Goal: Task Accomplishment & Management: Use online tool/utility

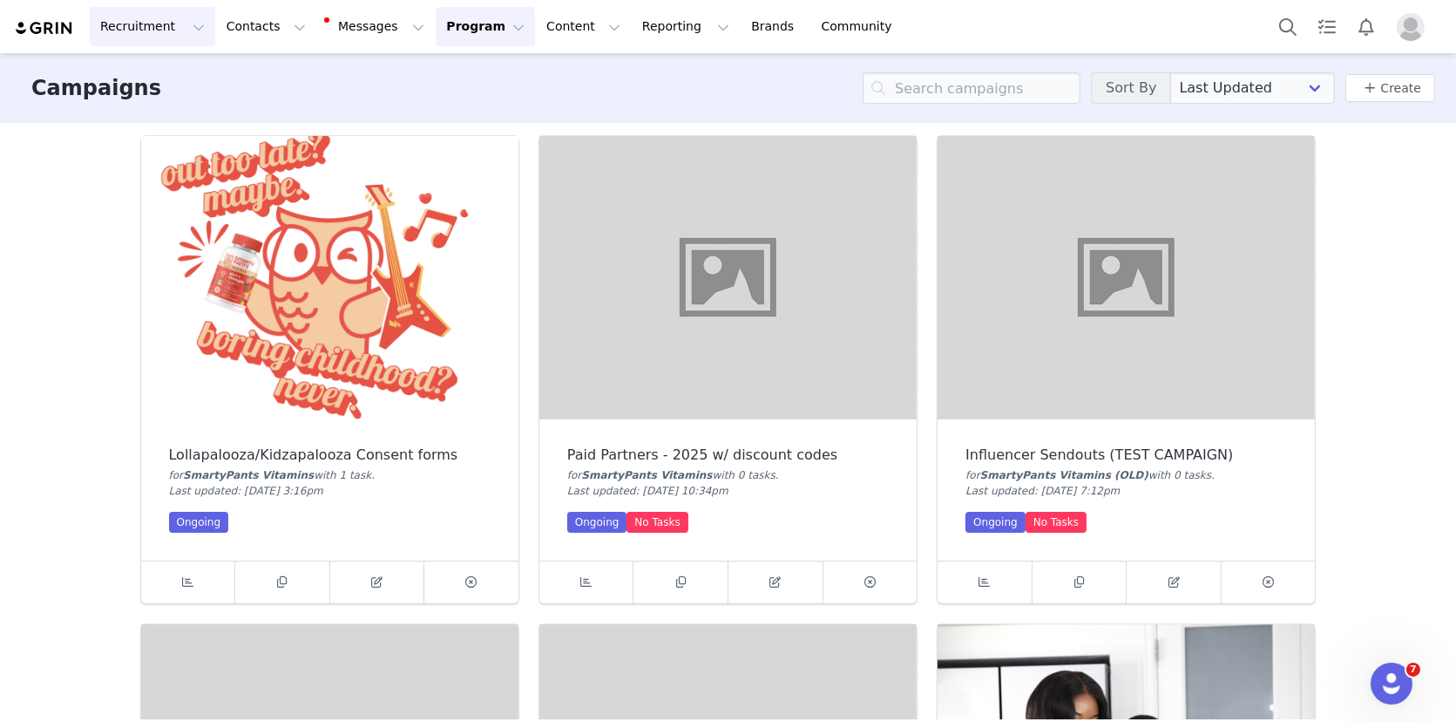
click at [169, 33] on button "Recruitment Recruitment" at bounding box center [152, 26] width 125 height 39
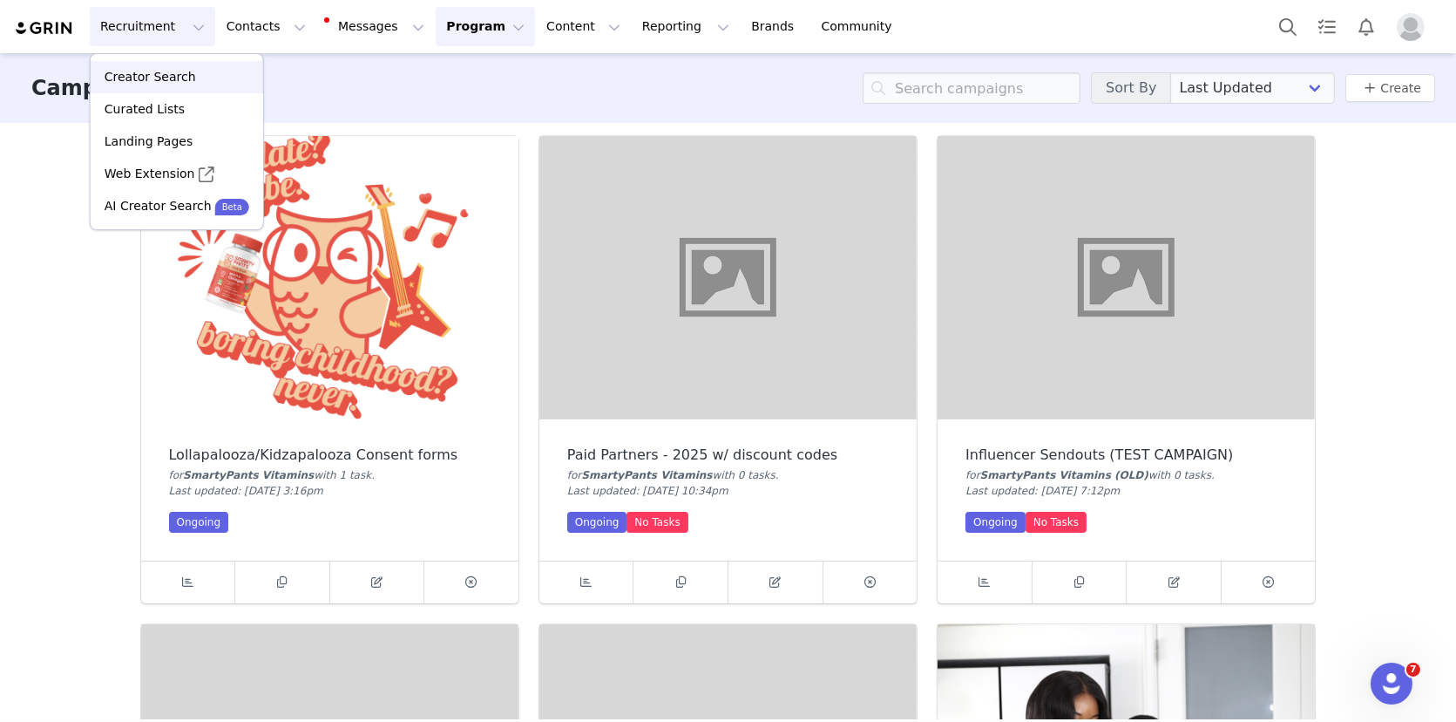
click at [149, 71] on p "Creator Search" at bounding box center [150, 77] width 91 height 18
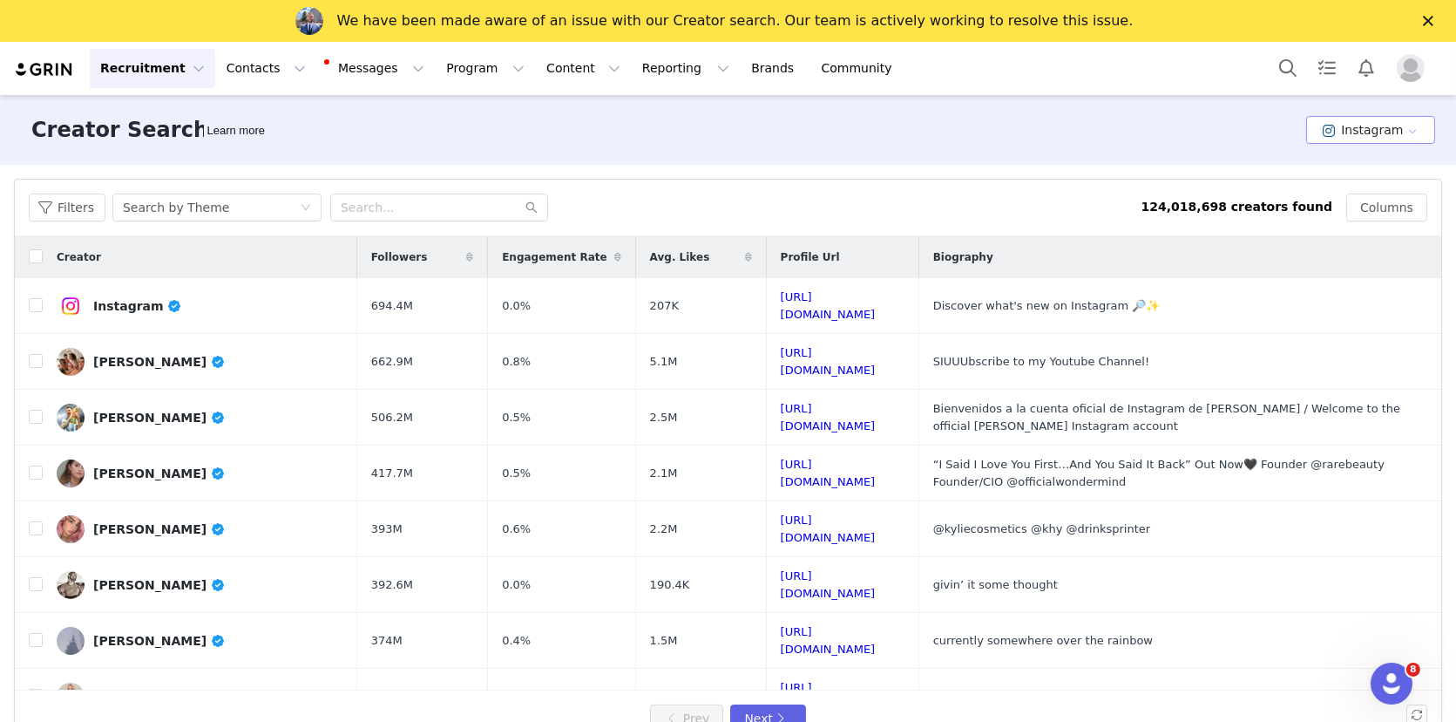
click at [1377, 123] on button "Instagram" at bounding box center [1370, 130] width 129 height 28
click at [1342, 217] on li "YouTube" at bounding box center [1374, 222] width 122 height 29
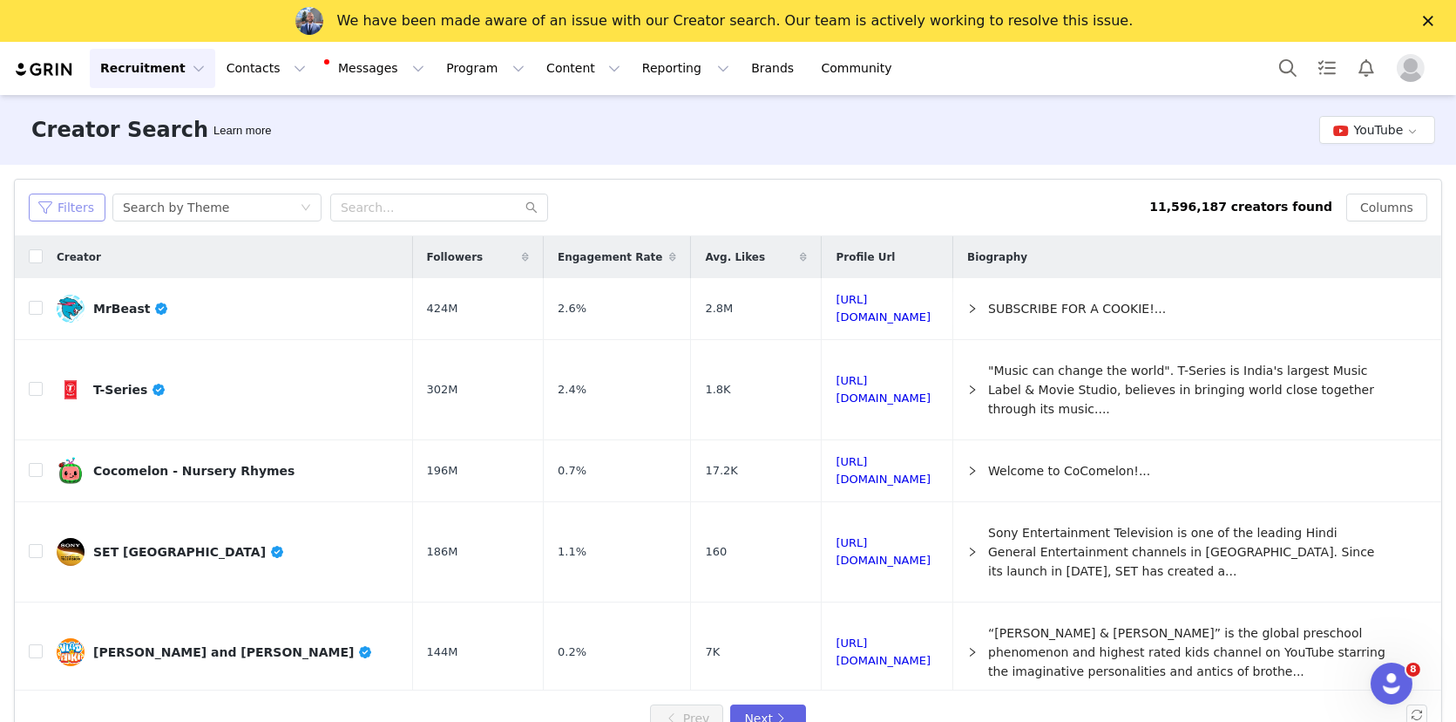
click at [91, 206] on button "Filters" at bounding box center [67, 207] width 77 height 28
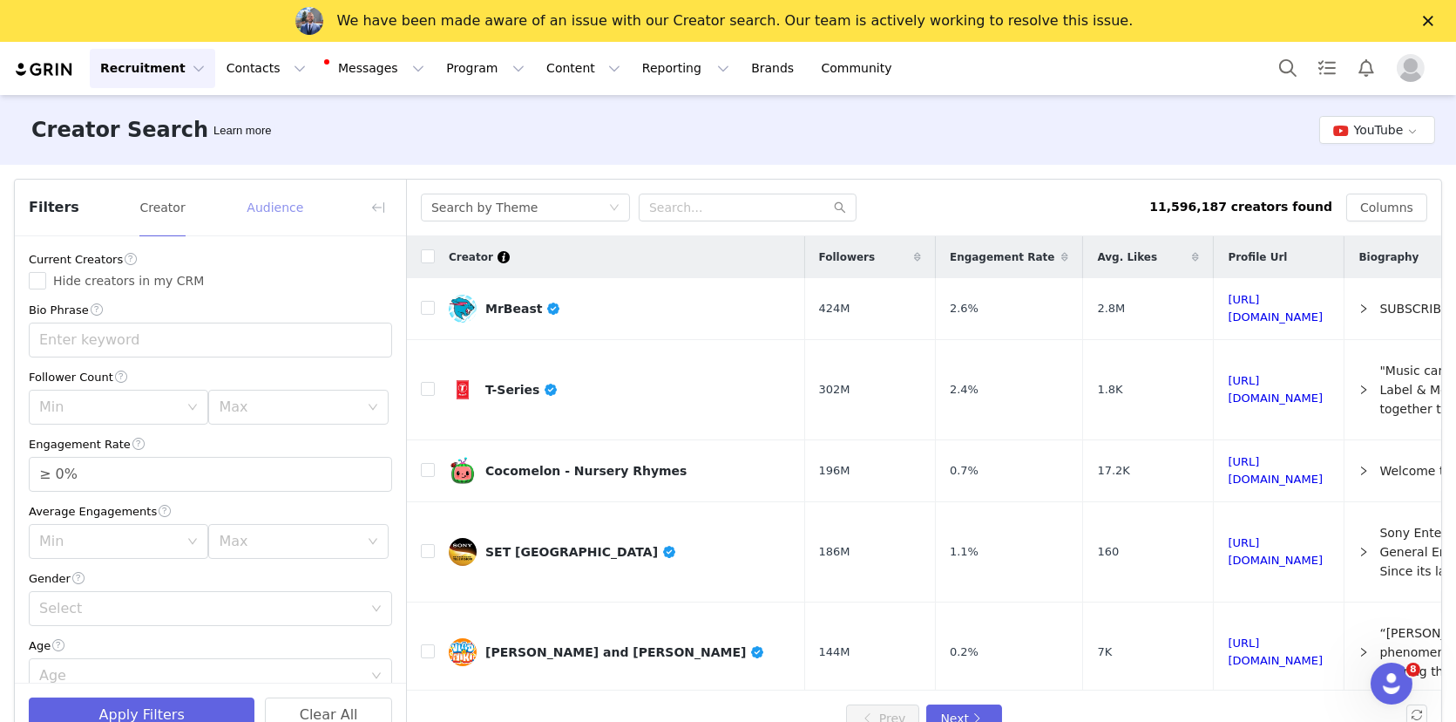
click at [263, 219] on button "Audience" at bounding box center [275, 207] width 58 height 28
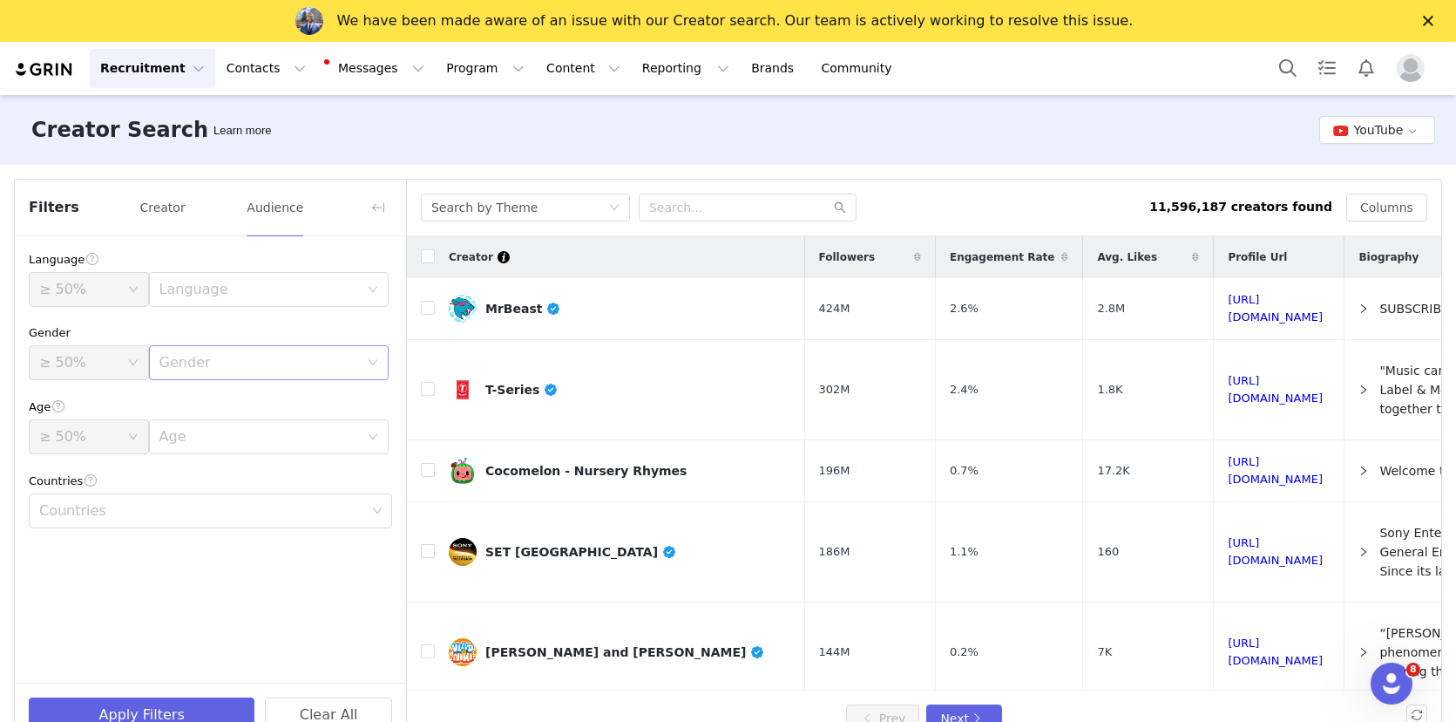
click at [189, 350] on div "Gender" at bounding box center [262, 362] width 207 height 33
click at [168, 417] on li "[DEMOGRAPHIC_DATA]" at bounding box center [268, 428] width 241 height 28
click at [171, 392] on div "Language ≥ 50% Language Gender ≥ 50% Gender [DEMOGRAPHIC_DATA] Age ≥ [DEMOGRAPH…" at bounding box center [210, 389] width 391 height 306
click at [181, 364] on div "[DEMOGRAPHIC_DATA]" at bounding box center [238, 362] width 159 height 33
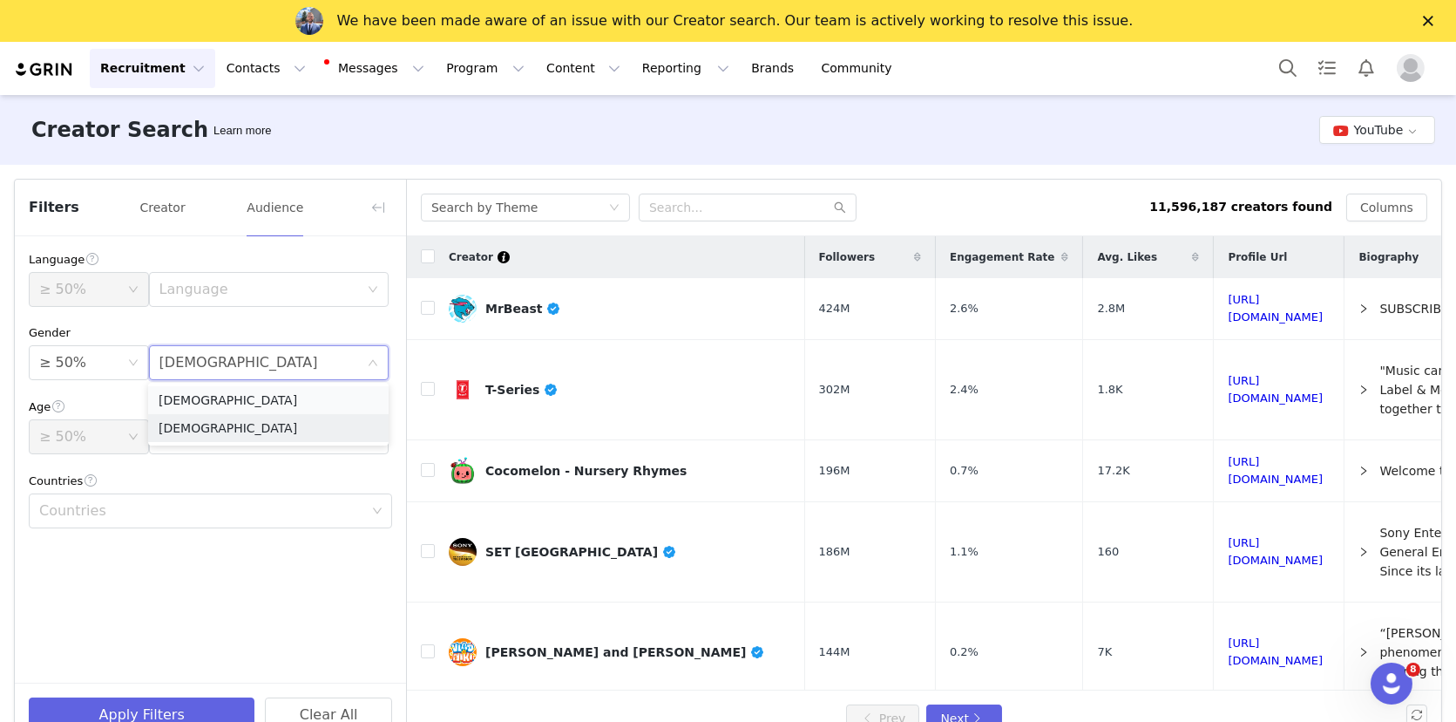
click at [181, 402] on li "[DEMOGRAPHIC_DATA]" at bounding box center [268, 400] width 241 height 28
click at [99, 369] on div "≥ 50%" at bounding box center [83, 362] width 88 height 33
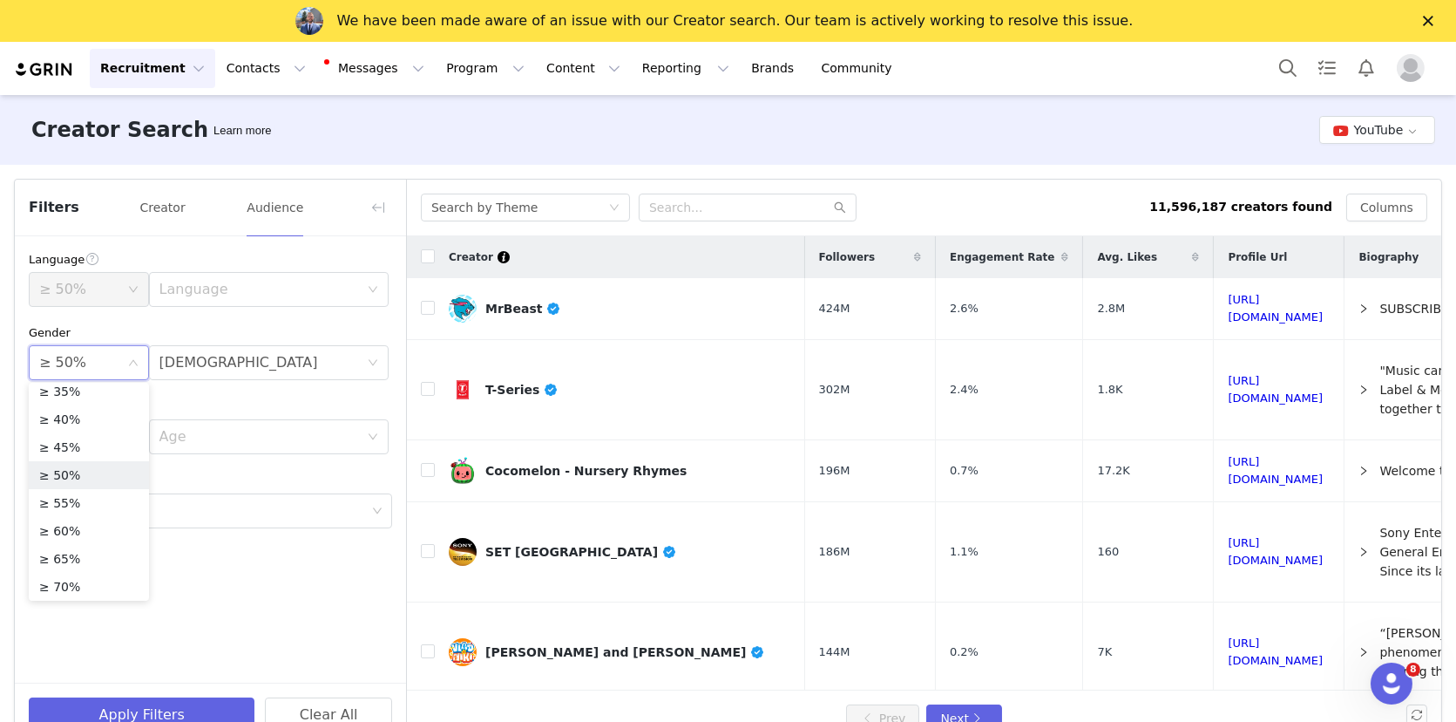
scroll to position [346, 0]
click at [72, 525] on li "≥ 85%" at bounding box center [89, 528] width 120 height 28
click at [202, 444] on div "Age" at bounding box center [262, 436] width 207 height 33
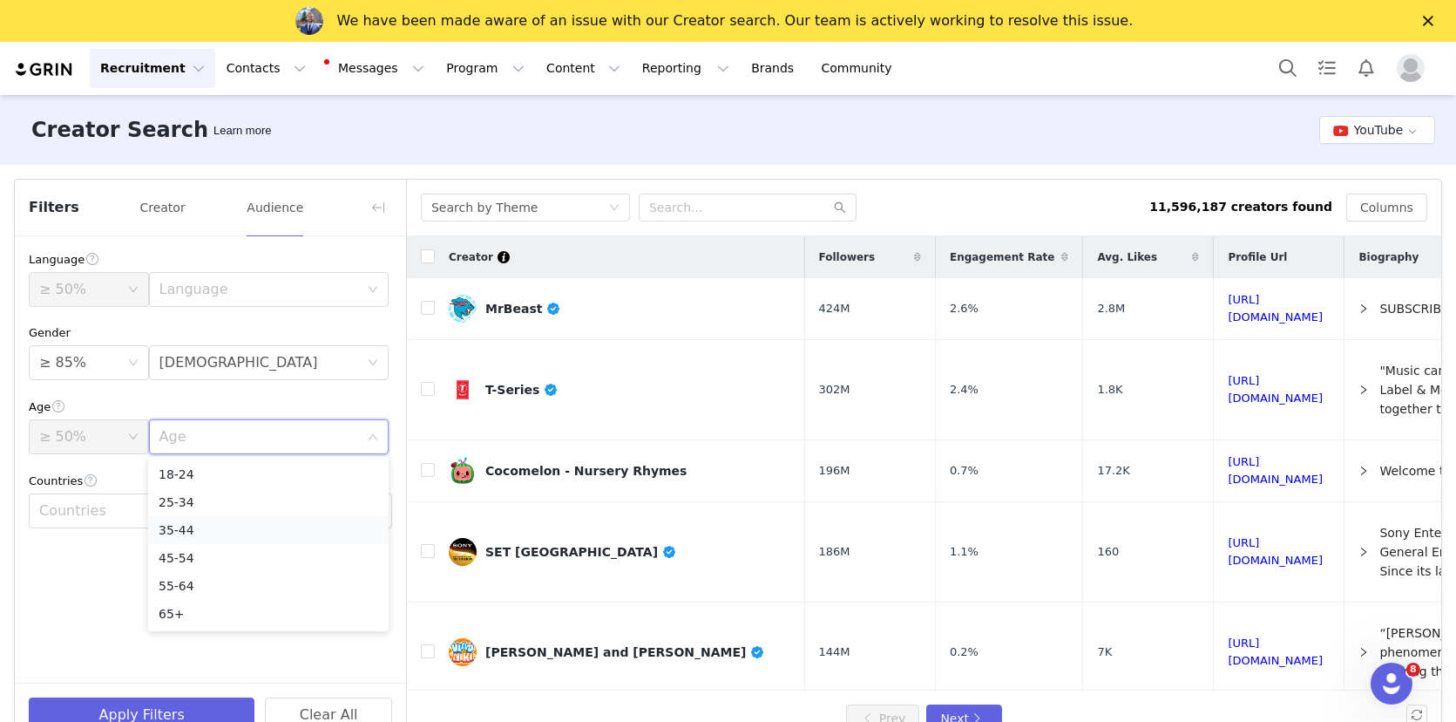
click at [183, 526] on li "35-44" at bounding box center [268, 530] width 241 height 28
click at [183, 428] on div "35-44" at bounding box center [179, 436] width 41 height 33
click at [180, 499] on li "25-34" at bounding box center [268, 502] width 241 height 28
click at [173, 403] on div "Age" at bounding box center [210, 406] width 363 height 18
click at [114, 434] on div "≥ 50%" at bounding box center [83, 436] width 88 height 33
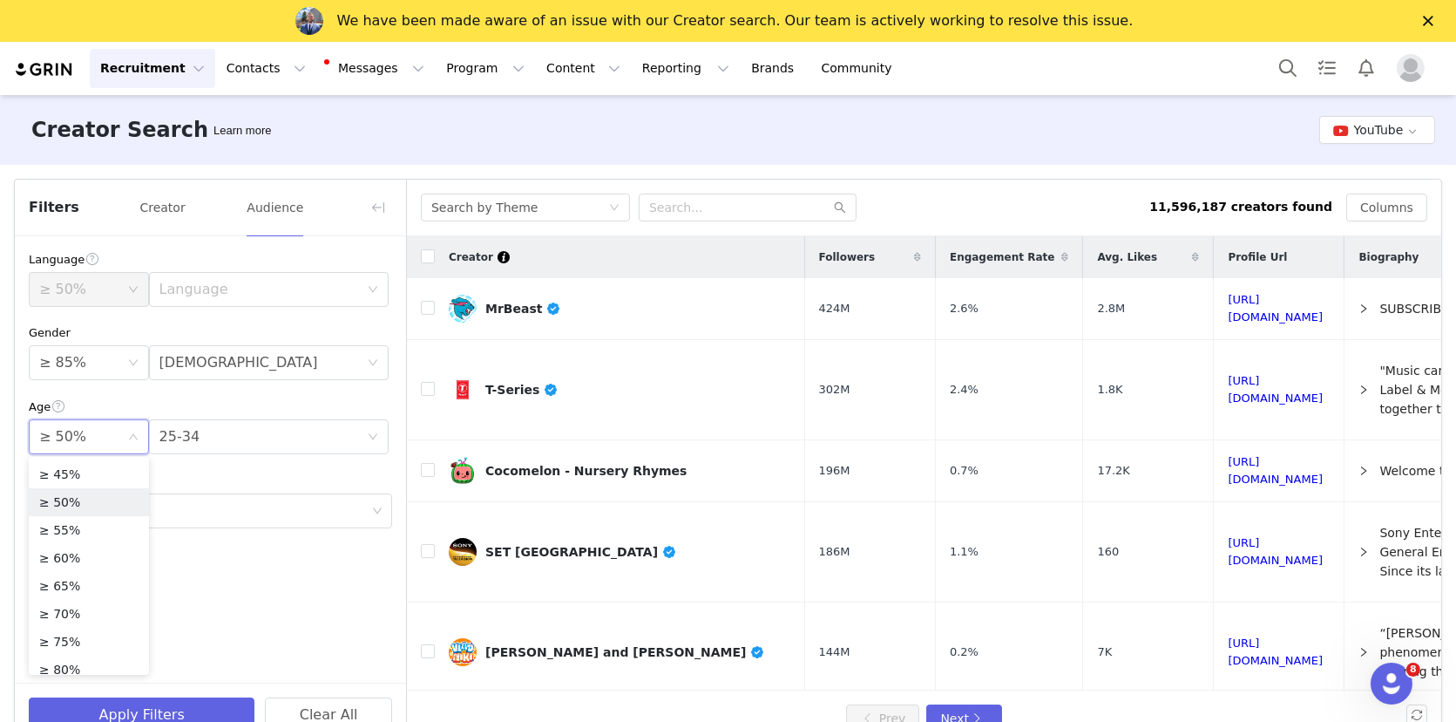
scroll to position [254, 0]
click at [64, 601] on li "≥ 70%" at bounding box center [89, 611] width 120 height 28
click at [122, 518] on div "Countries" at bounding box center [204, 510] width 340 height 33
type input "unite"
click at [103, 573] on li "[GEOGRAPHIC_DATA]" at bounding box center [210, 576] width 363 height 28
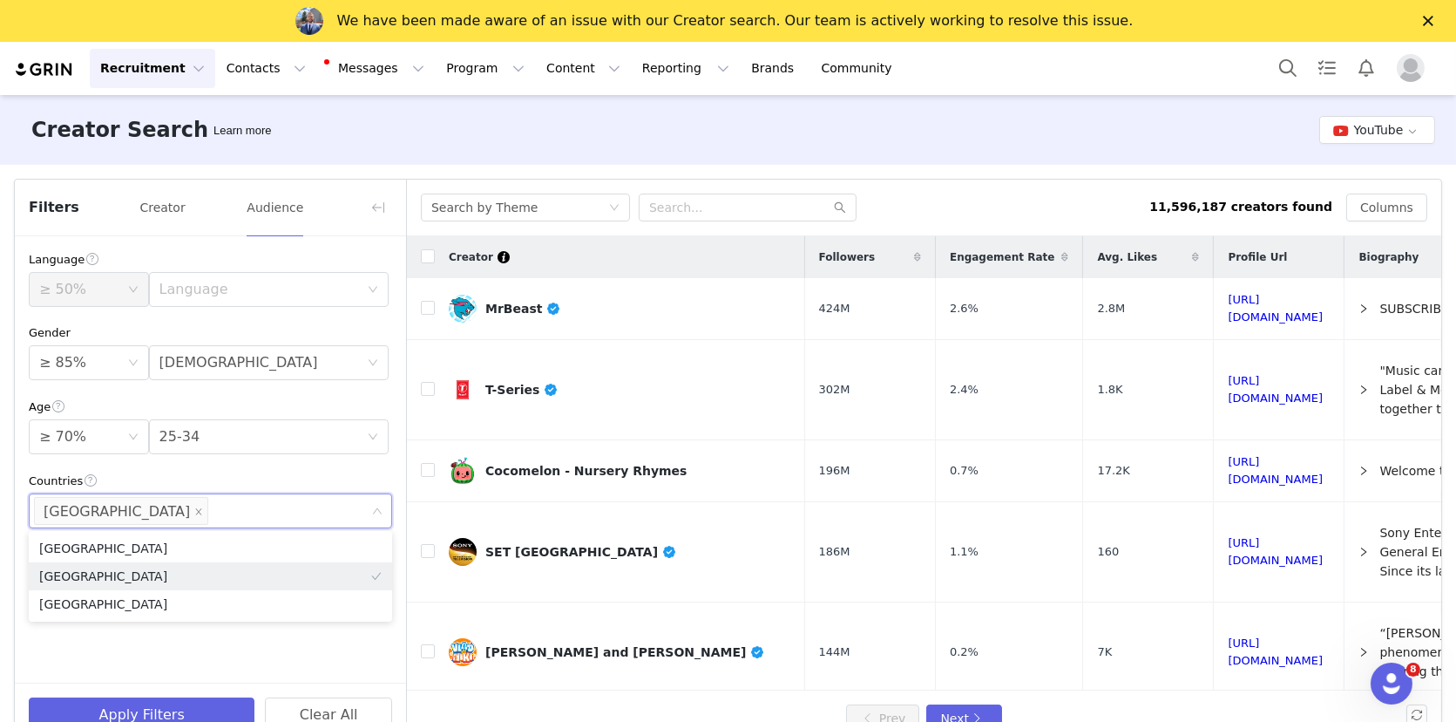
click at [113, 652] on div "Language ≥ 50% Language Gender ≥ 85% Gender [DEMOGRAPHIC_DATA] Age ≥ [DEMOGRAPH…" at bounding box center [210, 459] width 391 height 446
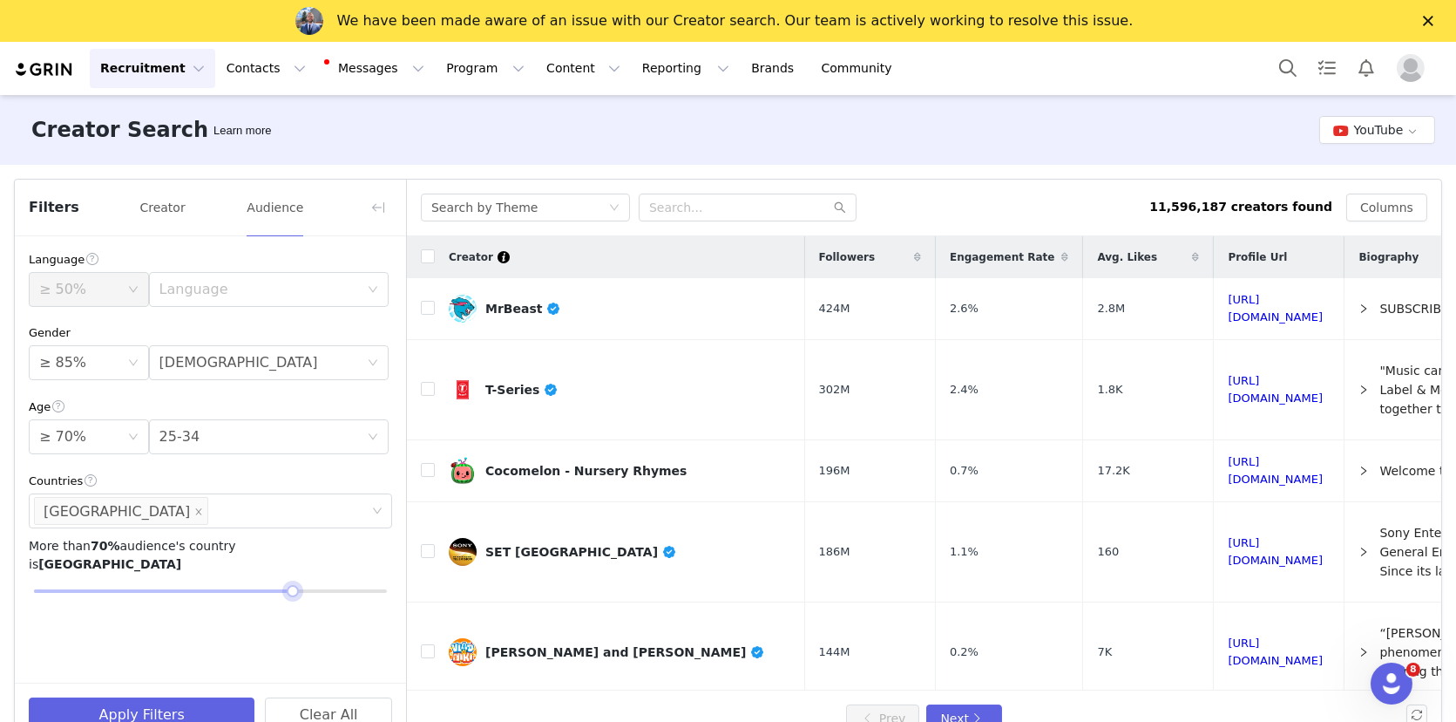
drag, startPoint x: 213, startPoint y: 573, endPoint x: 288, endPoint y: 572, distance: 74.1
click at [288, 585] on div at bounding box center [293, 591] width 12 height 12
click at [239, 586] on div at bounding box center [210, 591] width 353 height 10
drag, startPoint x: 245, startPoint y: 571, endPoint x: 260, endPoint y: 571, distance: 14.8
click at [260, 585] on div at bounding box center [255, 591] width 12 height 12
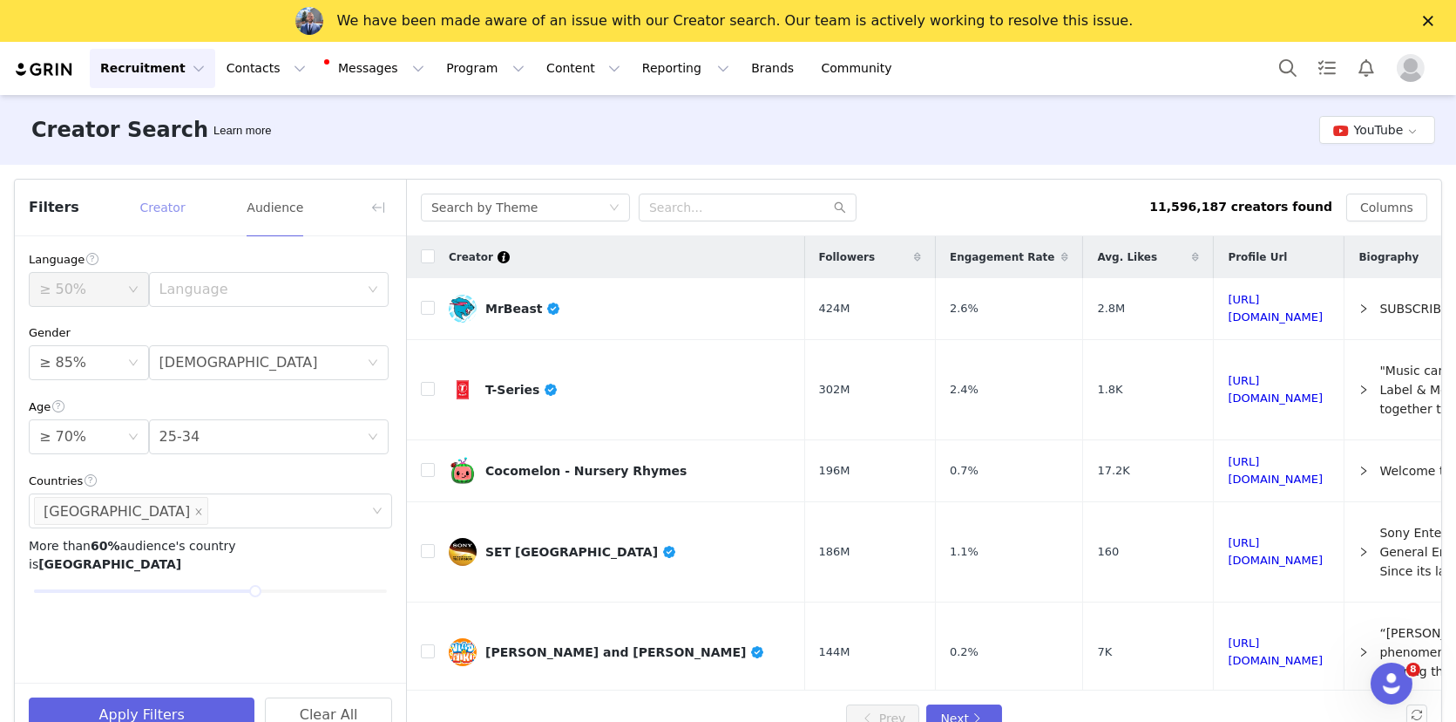
click at [174, 210] on button "Creator" at bounding box center [162, 207] width 47 height 28
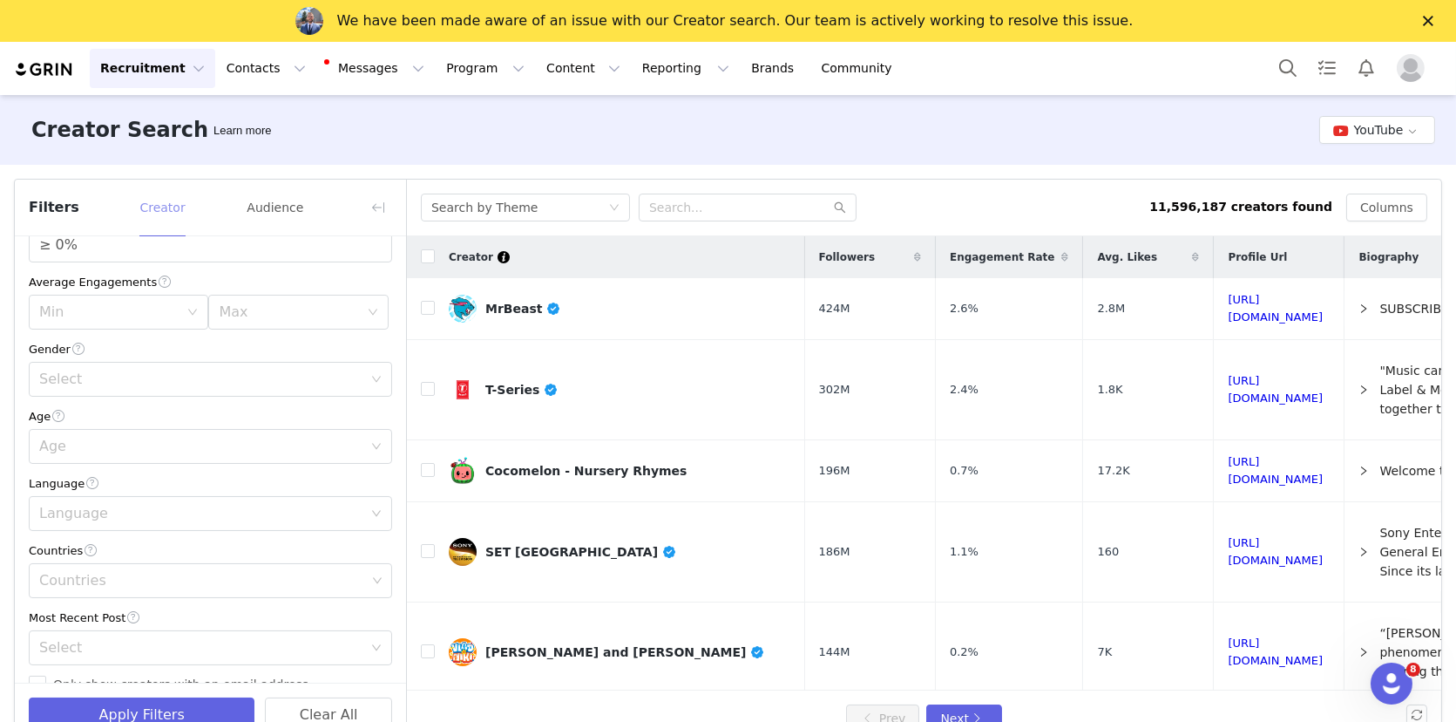
scroll to position [0, 0]
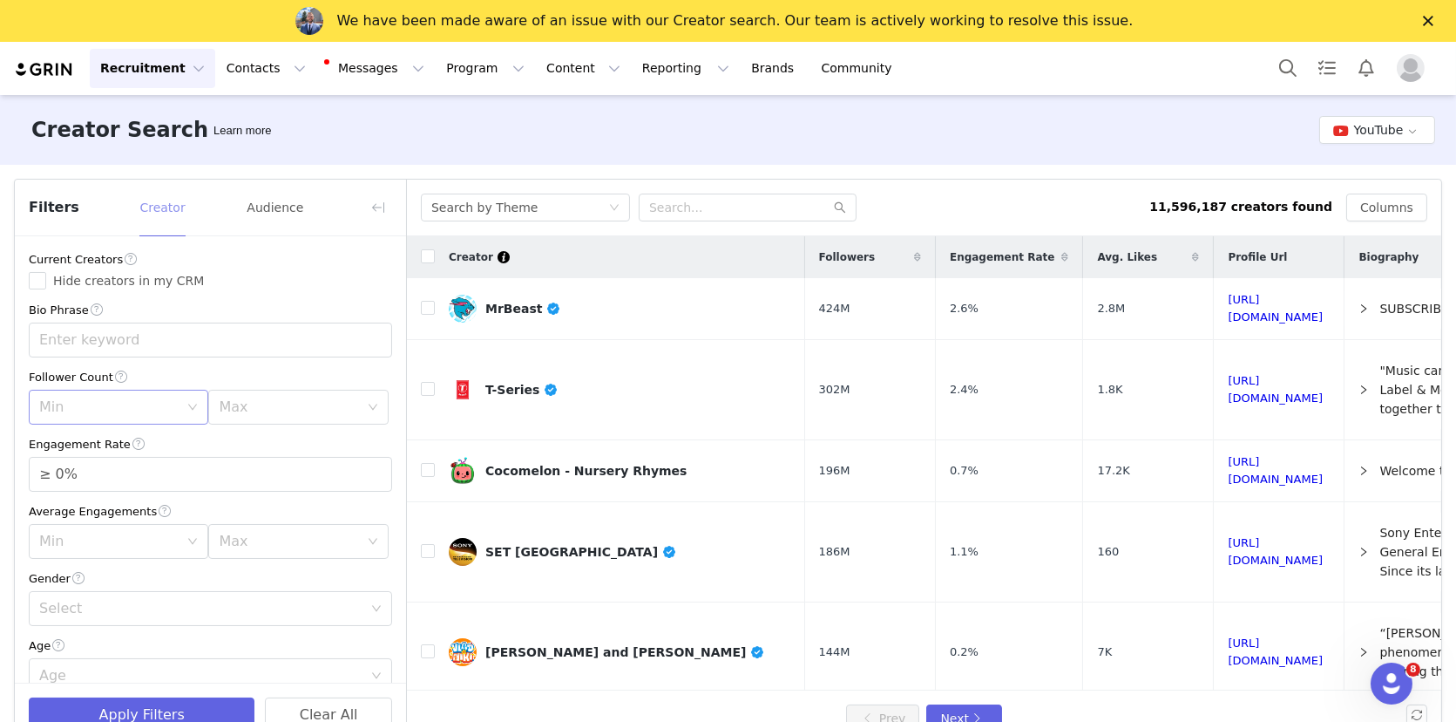
click at [132, 413] on div "Min" at bounding box center [108, 406] width 139 height 17
click at [65, 596] on li "500k" at bounding box center [119, 601] width 180 height 28
click at [249, 418] on div "Max" at bounding box center [292, 406] width 147 height 33
click at [232, 625] on li "1M" at bounding box center [298, 629] width 180 height 28
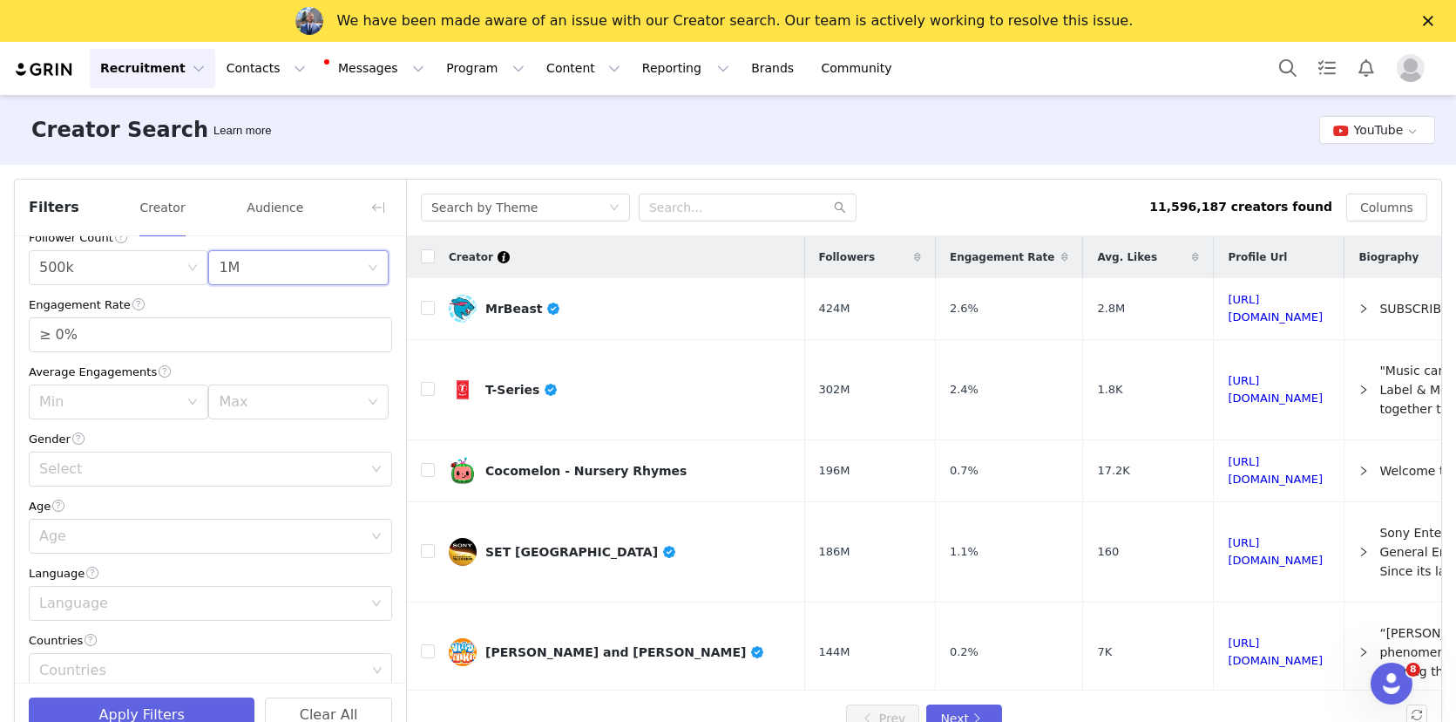
scroll to position [246, 0]
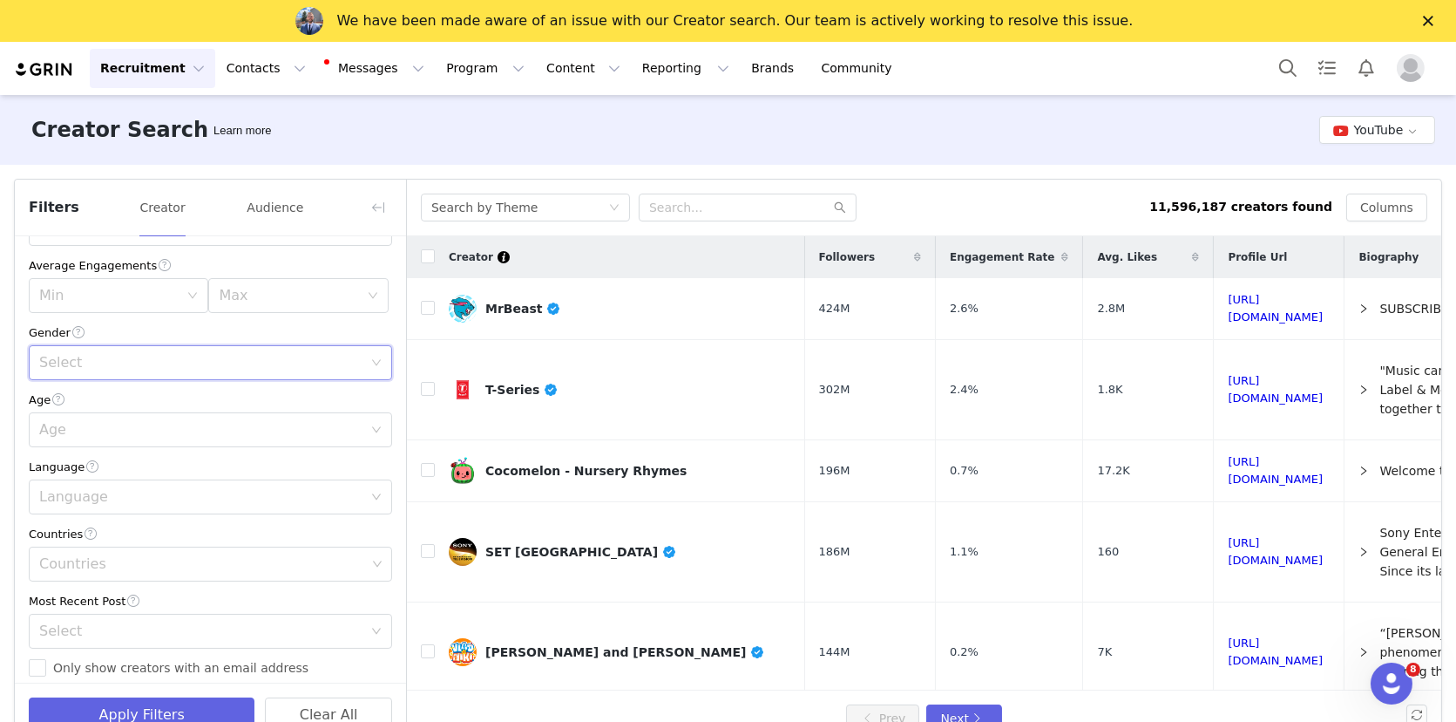
click at [96, 371] on div "Select" at bounding box center [204, 362] width 331 height 33
click at [68, 486] on li "[DEMOGRAPHIC_DATA]" at bounding box center [210, 485] width 363 height 28
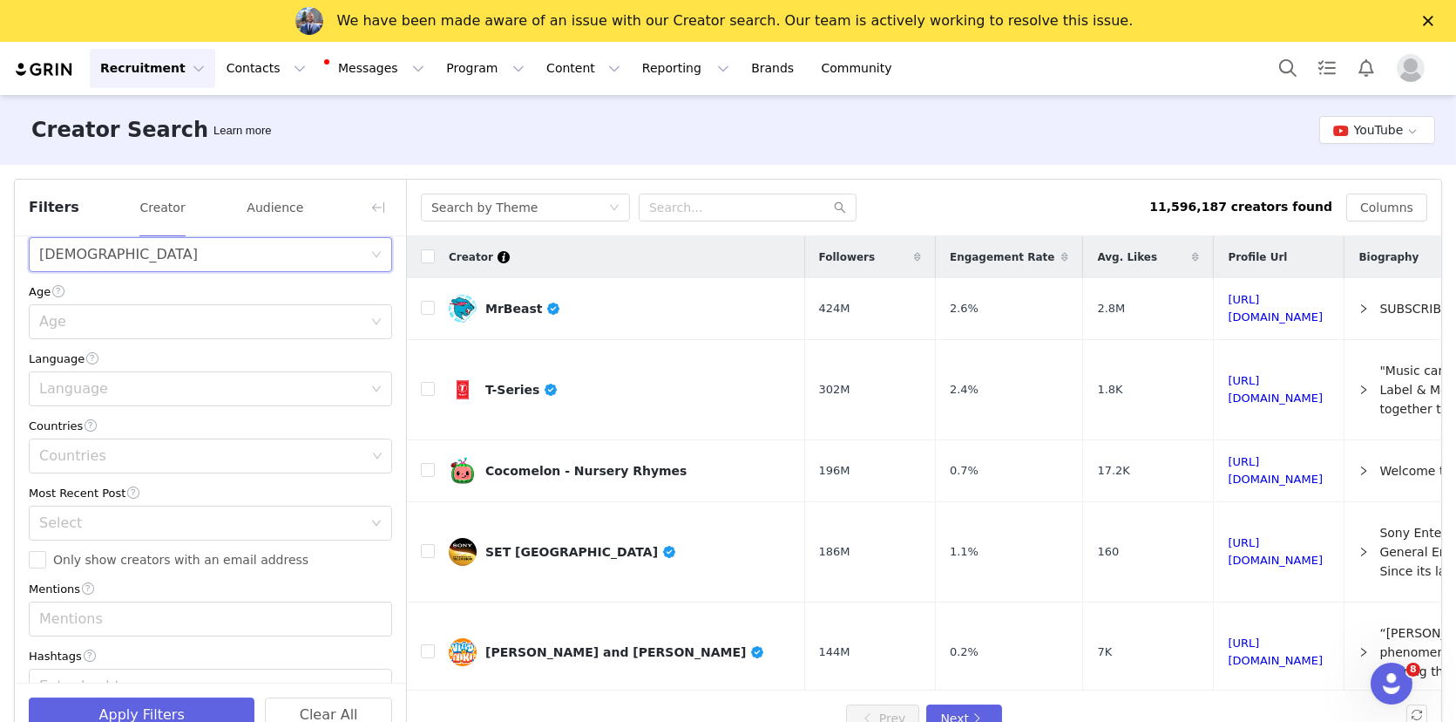
scroll to position [388, 0]
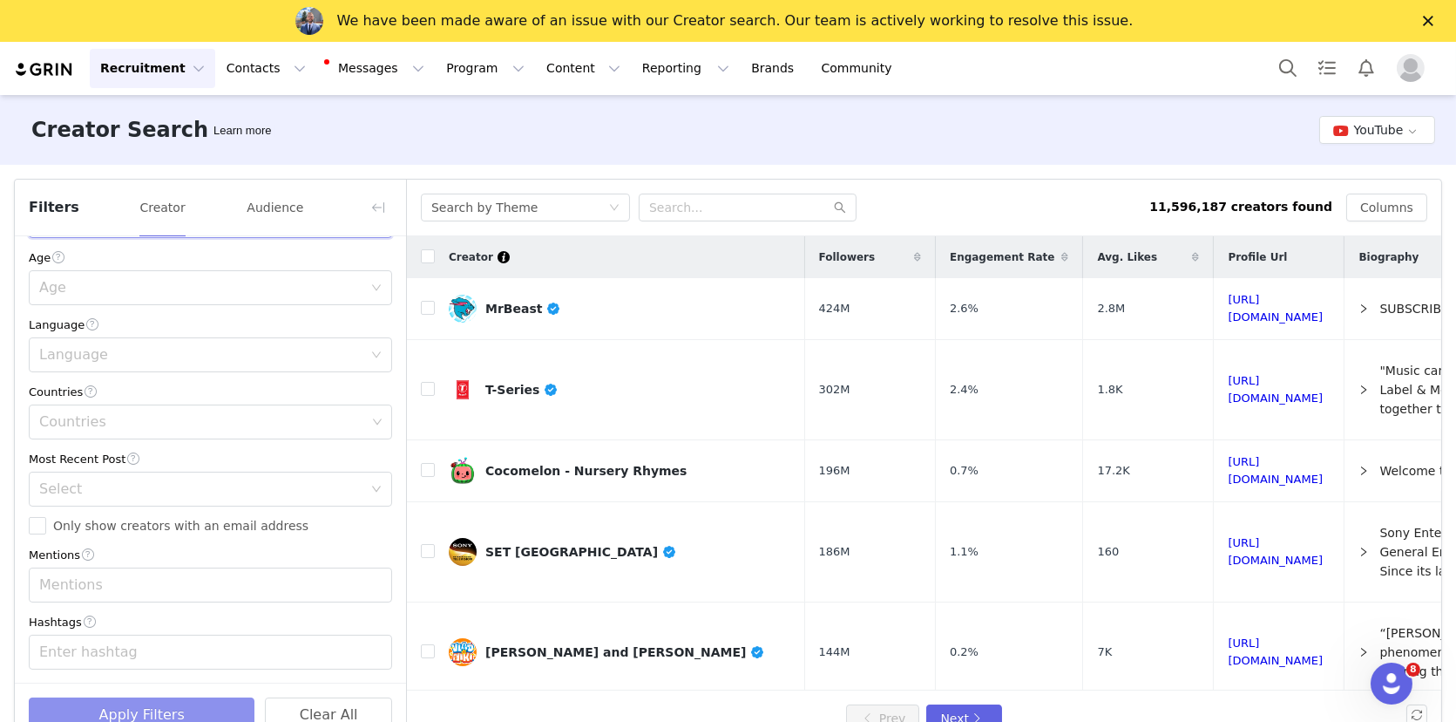
click at [134, 703] on button "Apply Filters" at bounding box center [142, 714] width 226 height 35
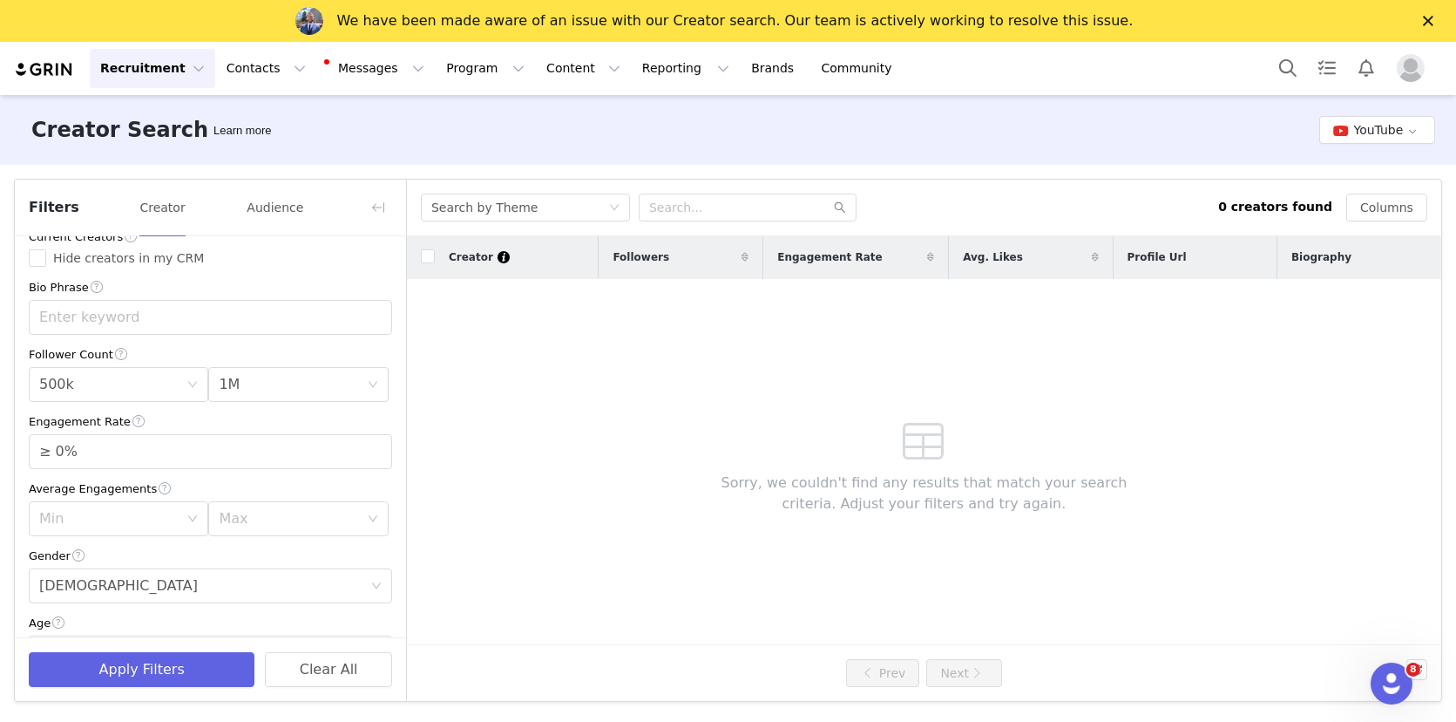
scroll to position [0, 0]
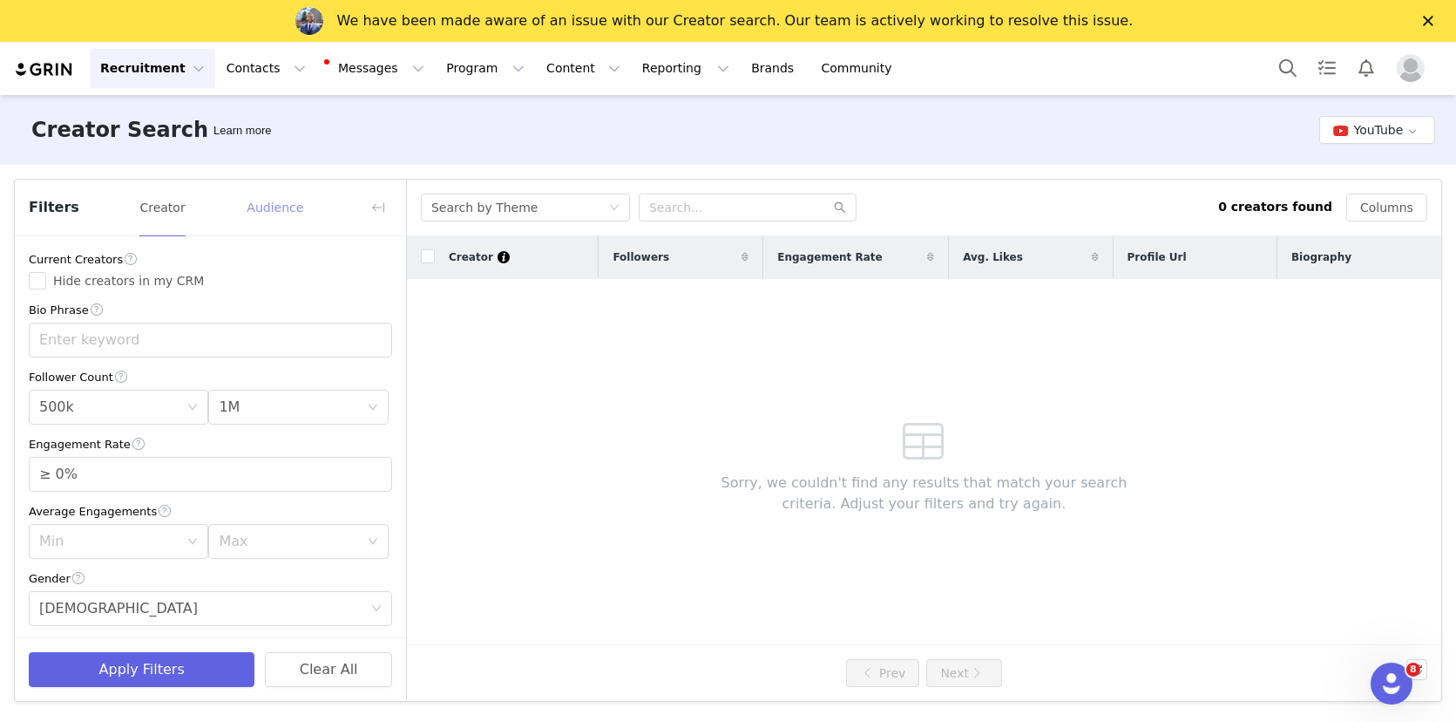
click at [263, 219] on button "Audience" at bounding box center [275, 207] width 58 height 28
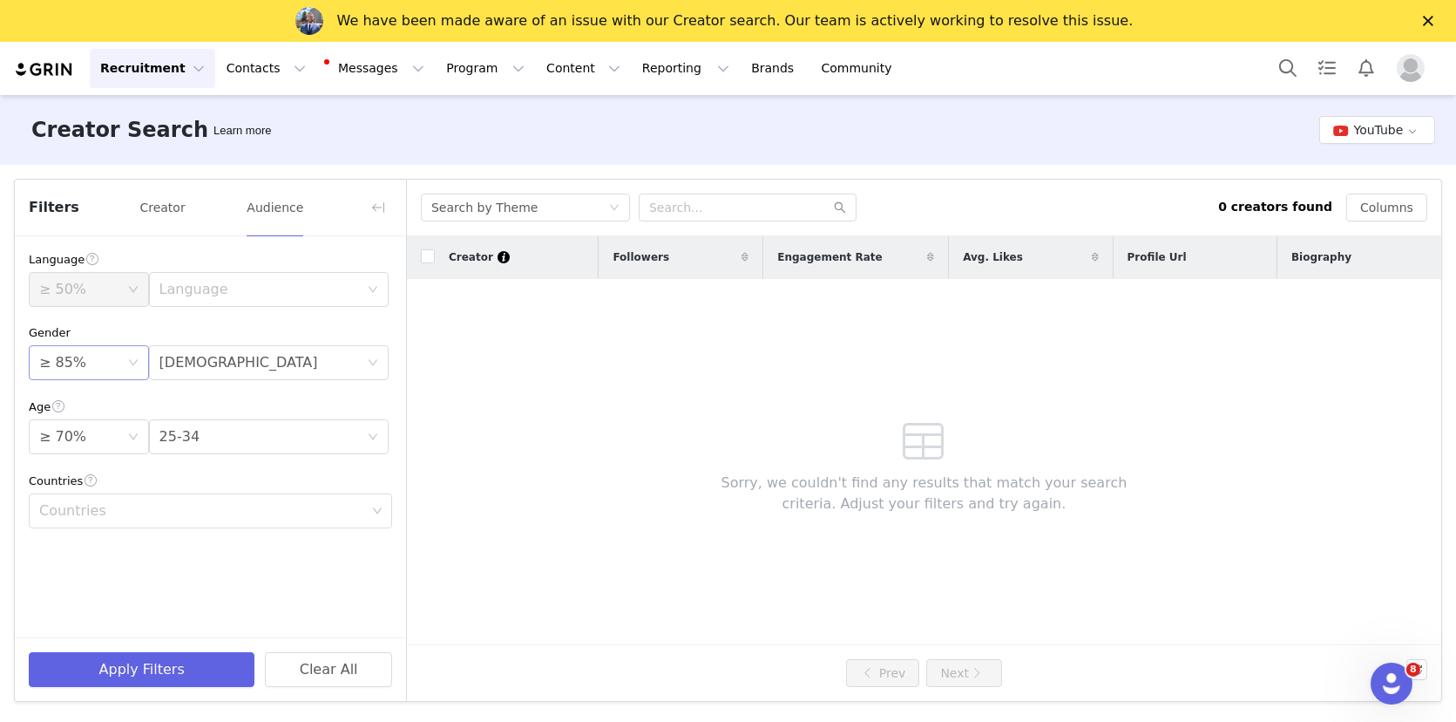
click at [91, 364] on div "≥ 85%" at bounding box center [83, 362] width 88 height 33
click at [55, 532] on li "≥ 75%" at bounding box center [89, 537] width 120 height 28
click at [75, 443] on div "≥ 70%" at bounding box center [62, 436] width 47 height 33
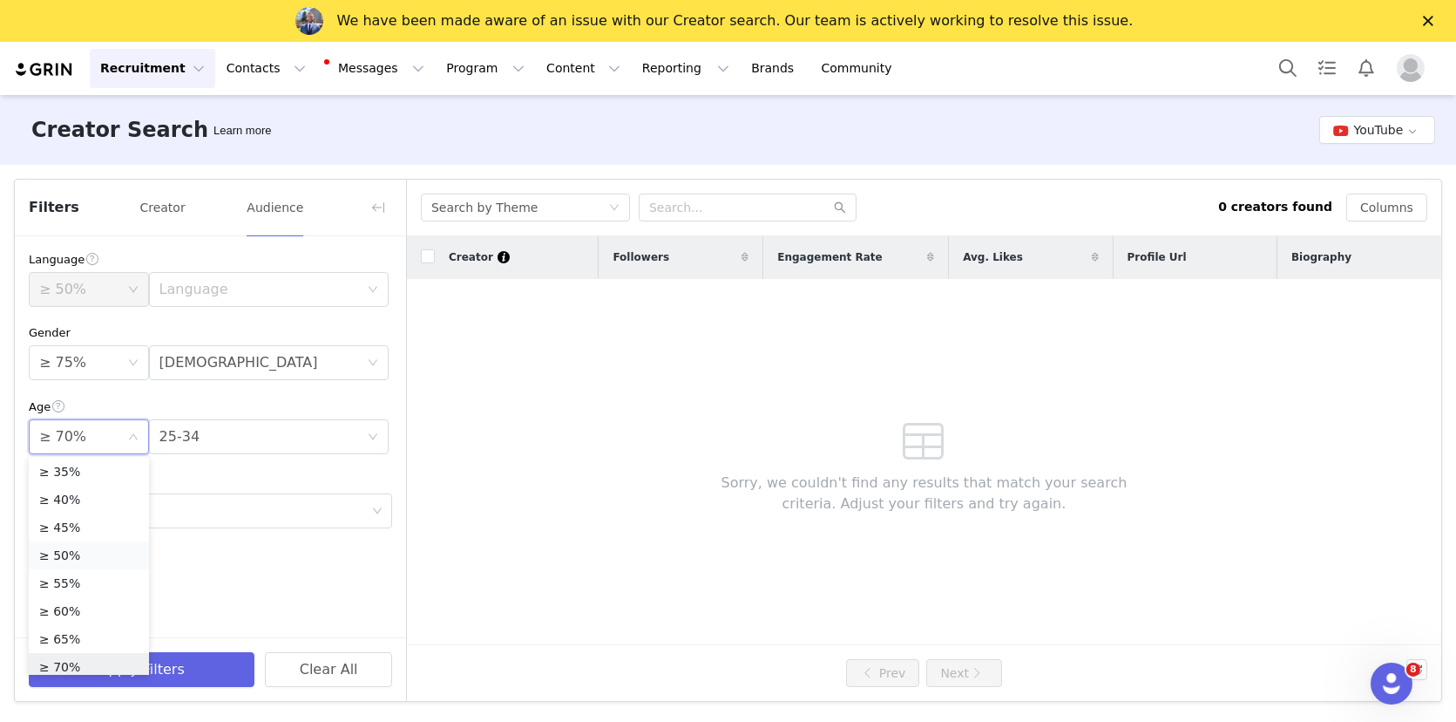
click at [66, 554] on li "≥ 50%" at bounding box center [89, 555] width 120 height 28
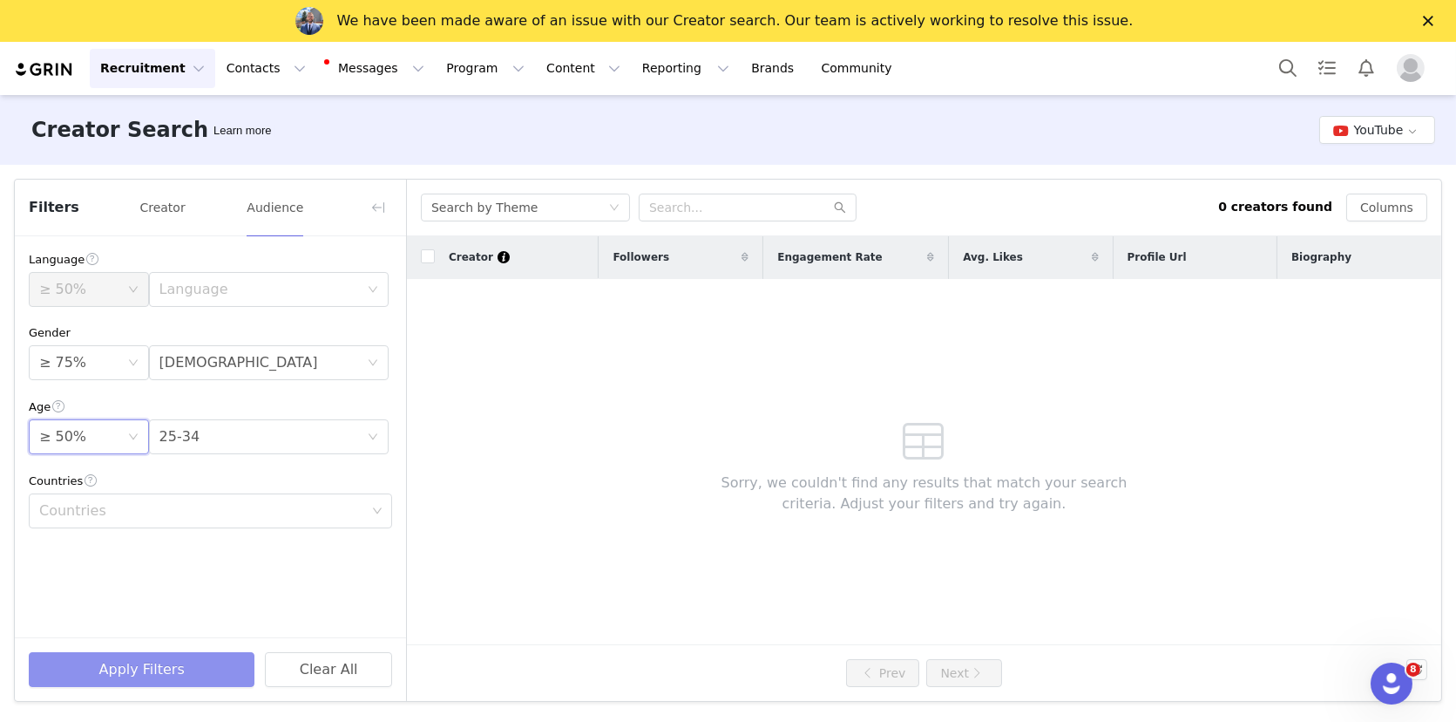
click at [129, 674] on button "Apply Filters" at bounding box center [142, 669] width 226 height 35
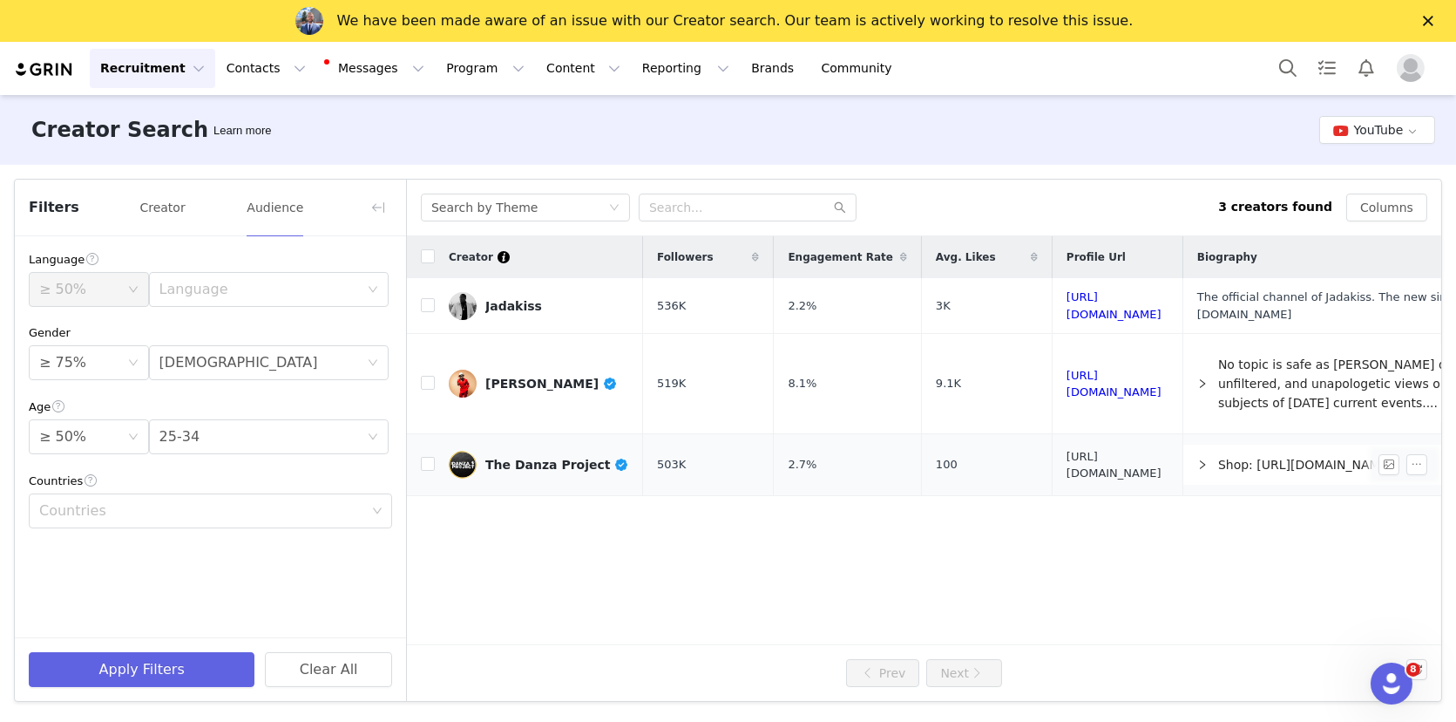
click at [1067, 457] on link "[URL][DOMAIN_NAME]" at bounding box center [1114, 465] width 95 height 30
click at [1081, 304] on link "[URL][DOMAIN_NAME]" at bounding box center [1114, 305] width 95 height 30
click at [50, 432] on div "≥ 50%" at bounding box center [62, 436] width 47 height 33
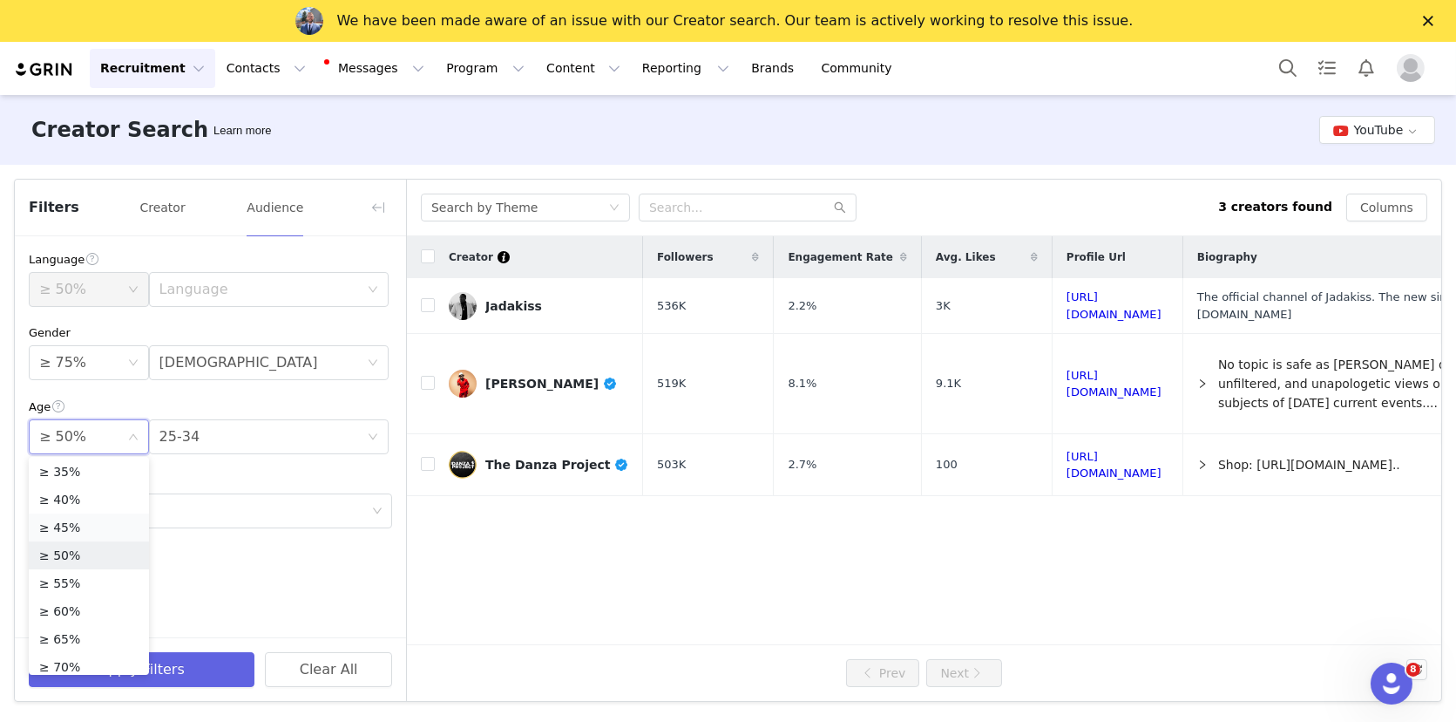
click at [58, 527] on li "≥ 45%" at bounding box center [89, 527] width 120 height 28
click at [64, 368] on div "≥ 75%" at bounding box center [62, 362] width 47 height 33
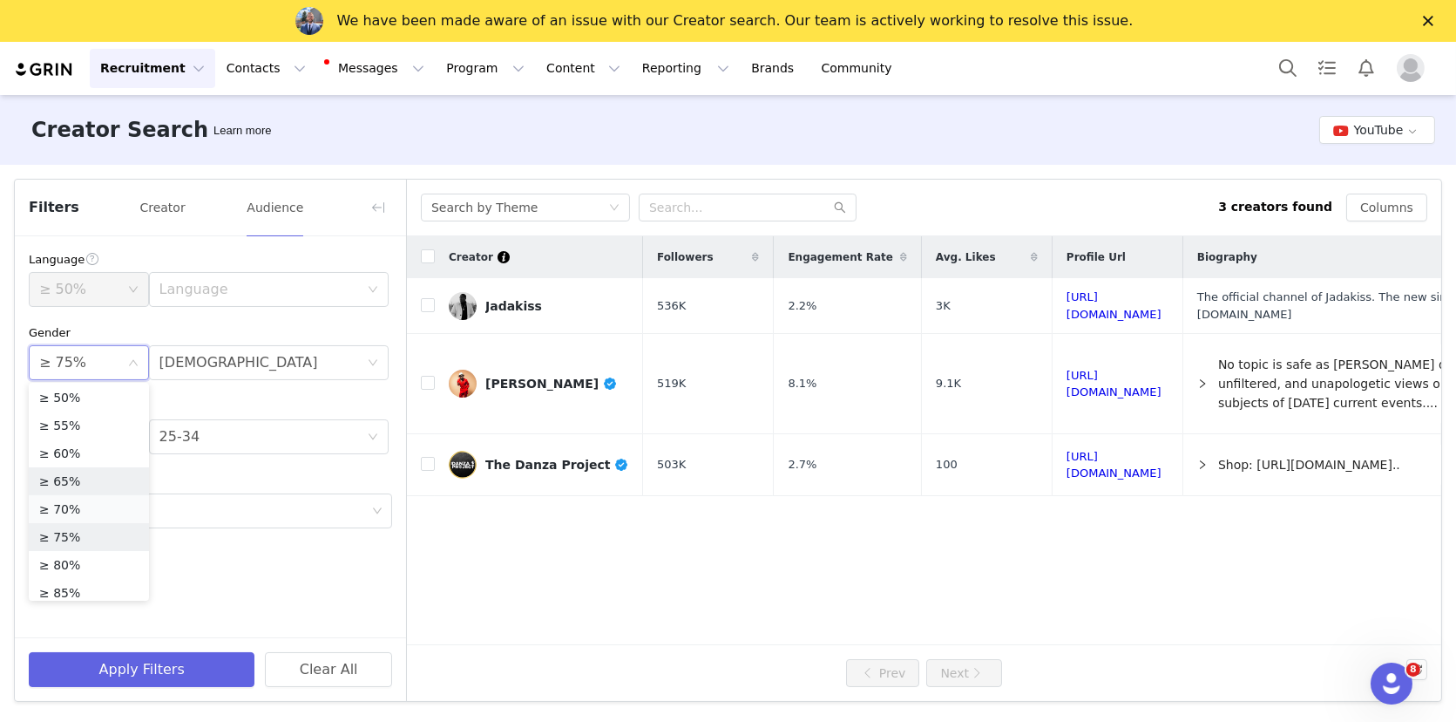
click at [61, 504] on li "≥ 70%" at bounding box center [89, 509] width 120 height 28
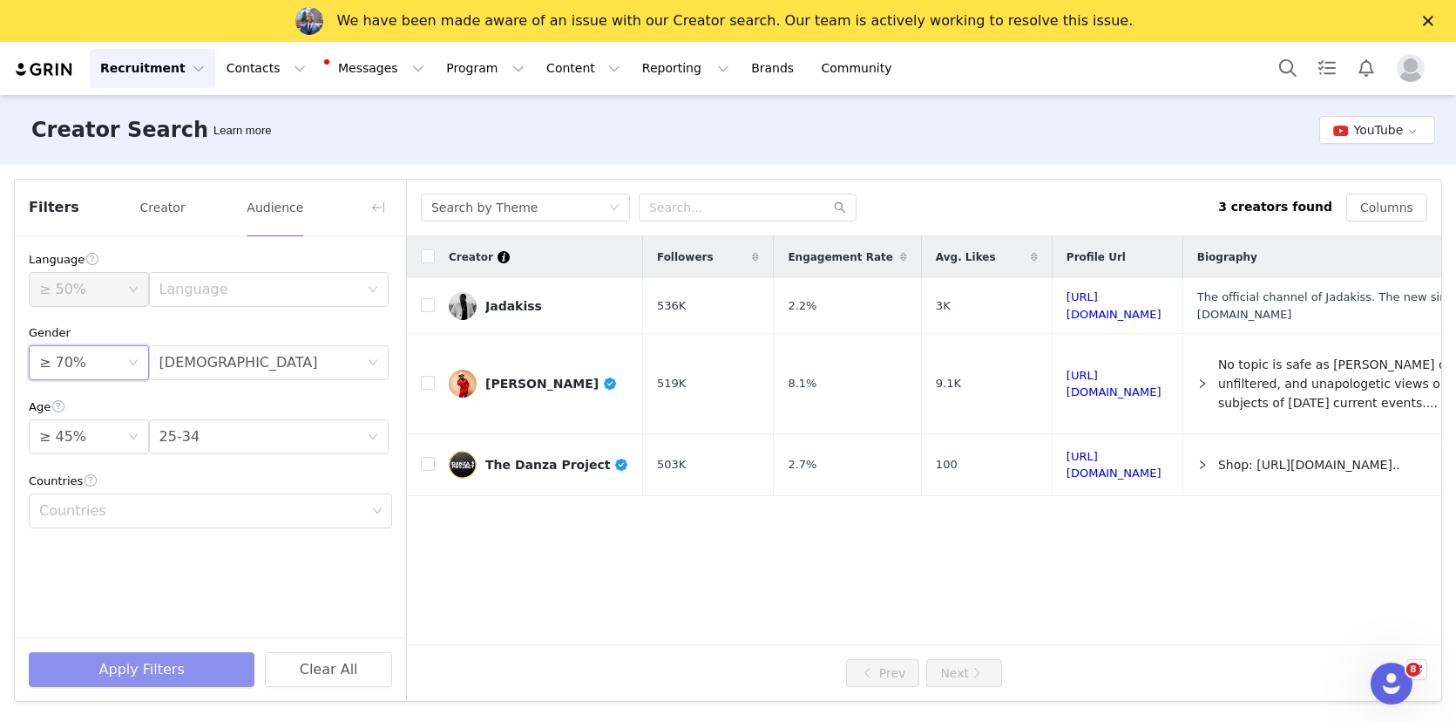
click at [120, 670] on button "Apply Filters" at bounding box center [142, 669] width 226 height 35
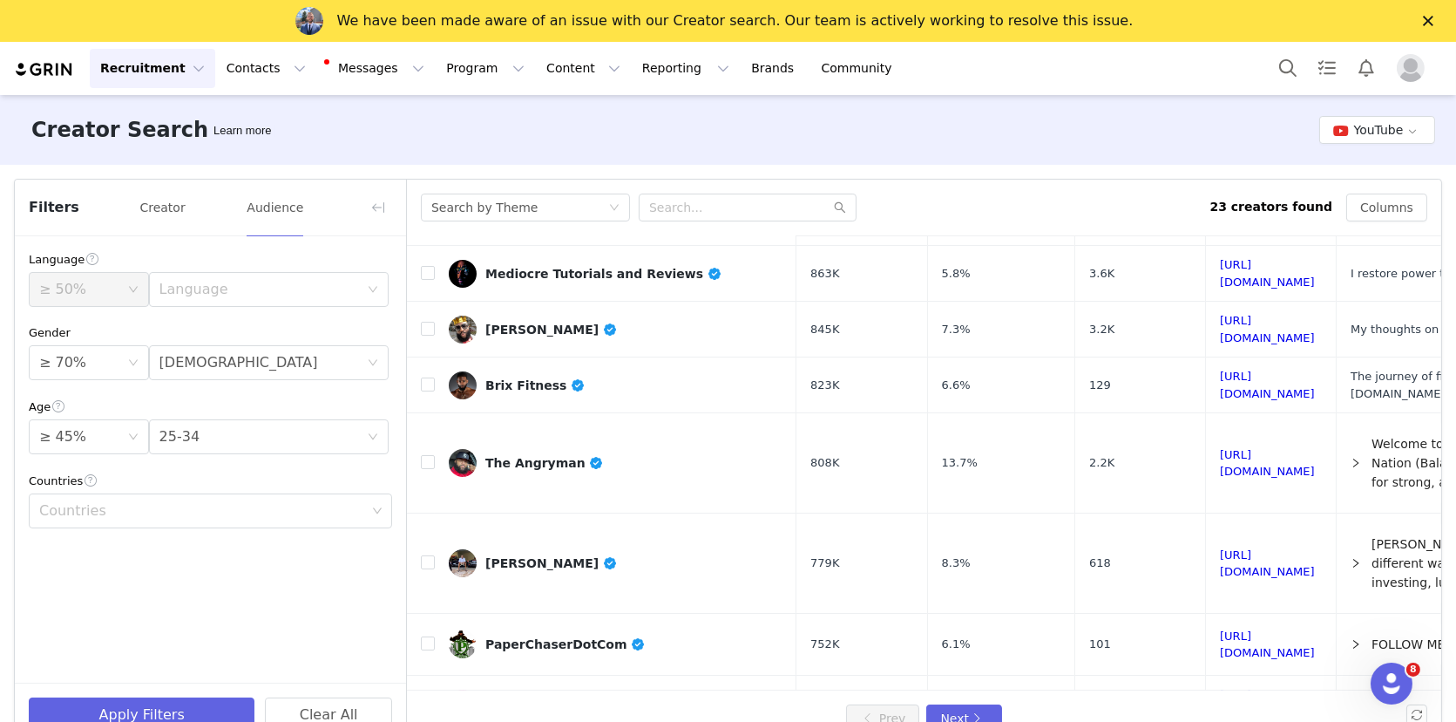
scroll to position [0, 0]
